Goal: Book appointment/travel/reservation

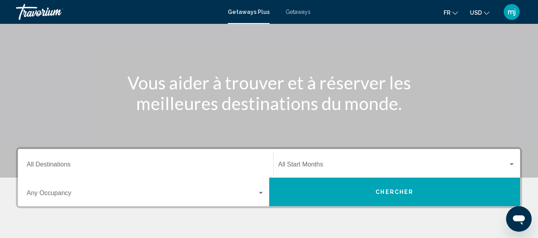
scroll to position [60, 0]
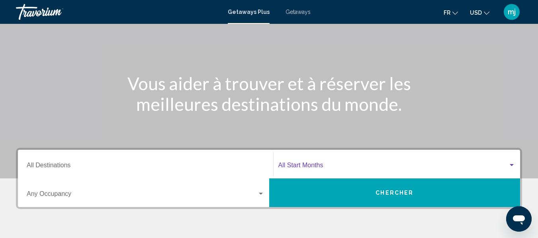
click at [322, 165] on span "Search widget" at bounding box center [393, 167] width 230 height 7
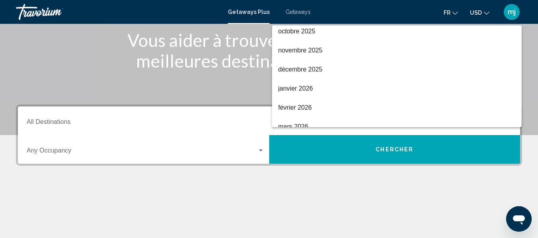
scroll to position [61, 0]
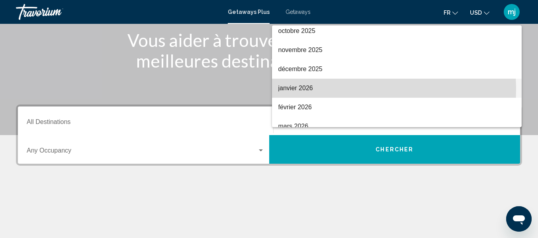
click at [309, 90] on span "janvier 2026" at bounding box center [396, 88] width 237 height 19
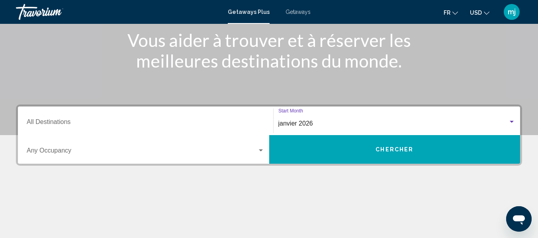
click at [116, 120] on input "Destination All Destinations" at bounding box center [146, 123] width 238 height 7
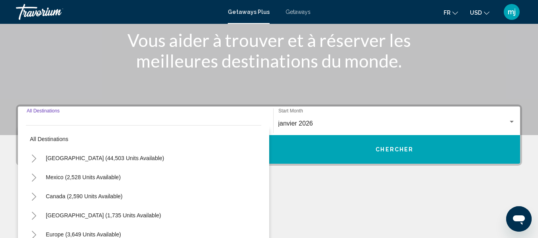
scroll to position [182, 0]
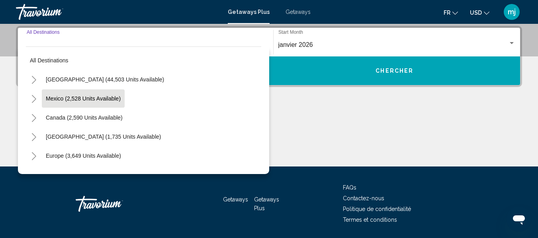
click at [100, 97] on span "Mexico (2,528 units available)" at bounding box center [83, 99] width 75 height 6
type input "**********"
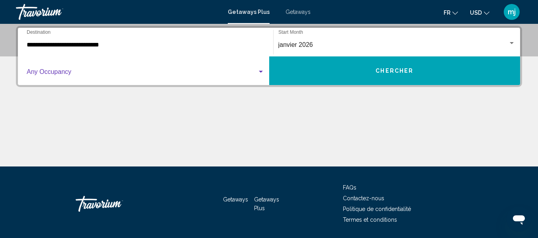
click at [104, 71] on span "Search widget" at bounding box center [142, 73] width 231 height 7
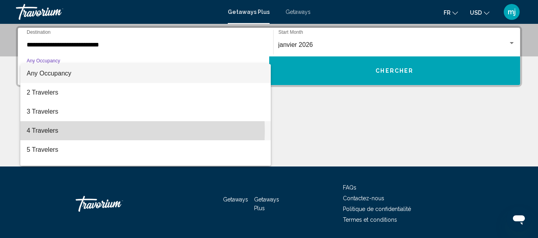
click at [63, 131] on span "4 Travelers" at bounding box center [146, 130] width 238 height 19
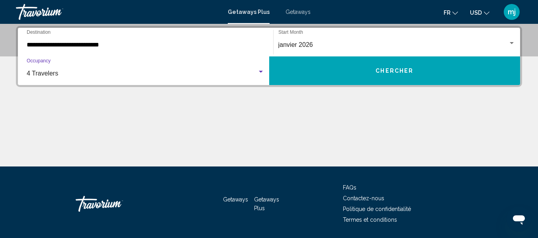
click at [382, 68] on span "Chercher" at bounding box center [394, 71] width 38 height 6
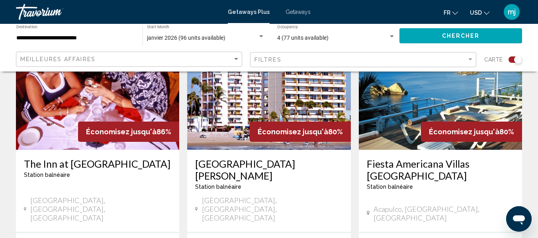
scroll to position [332, 0]
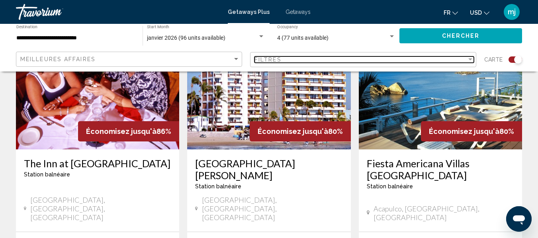
click at [374, 57] on div "Filtres" at bounding box center [360, 60] width 212 height 6
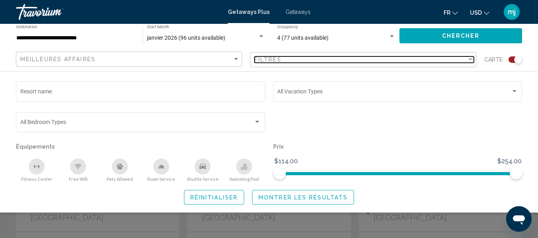
click at [374, 57] on div "Filtres" at bounding box center [360, 60] width 212 height 6
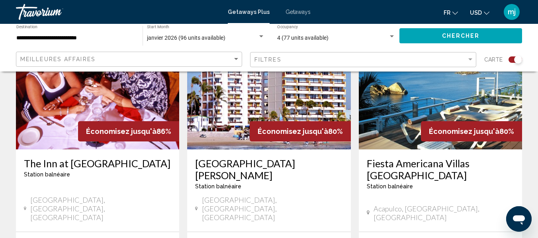
click at [482, 12] on button "USD USD ($) MXN (Mex$) CAD (Can$) GBP (£) EUR (€) AUD (A$) NZD (NZ$) CNY (CN¥)" at bounding box center [480, 13] width 20 height 12
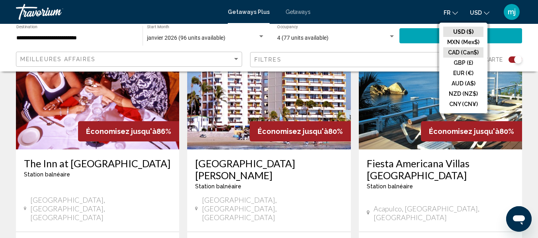
click at [456, 55] on button "CAD (Can$)" at bounding box center [463, 52] width 40 height 10
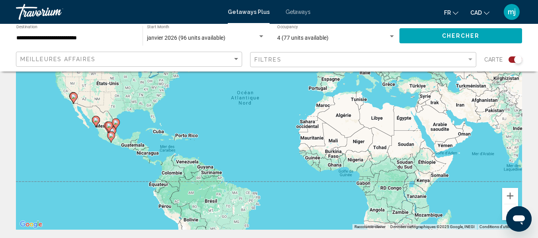
scroll to position [0, 0]
